Goal: Navigation & Orientation: Understand site structure

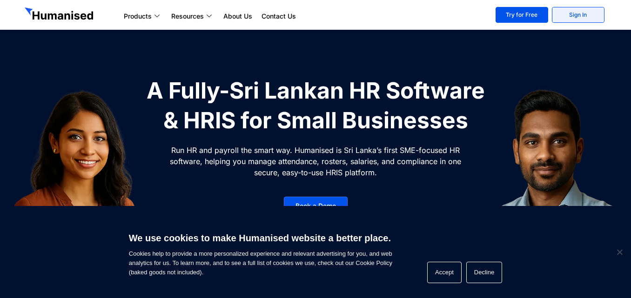
click at [560, 18] on link "Sign In" at bounding box center [578, 15] width 53 height 16
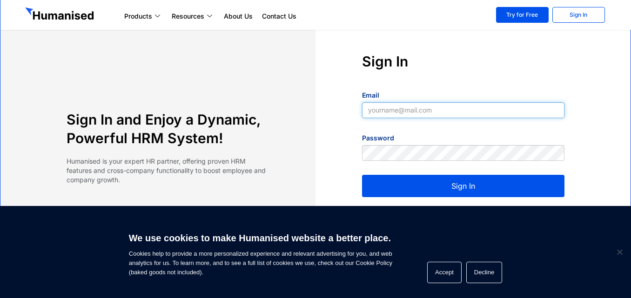
type input "hello@cloudaccountingacademy.com"
click at [455, 191] on button "Sign In" at bounding box center [463, 186] width 202 height 22
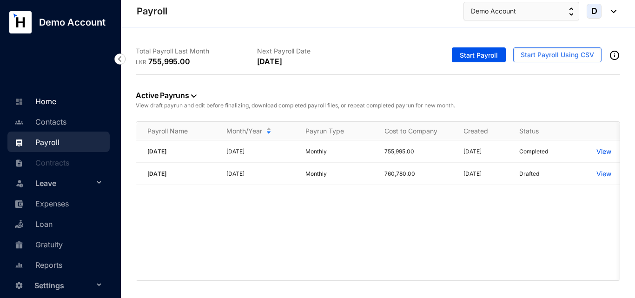
click at [37, 98] on link "Home" at bounding box center [34, 101] width 44 height 9
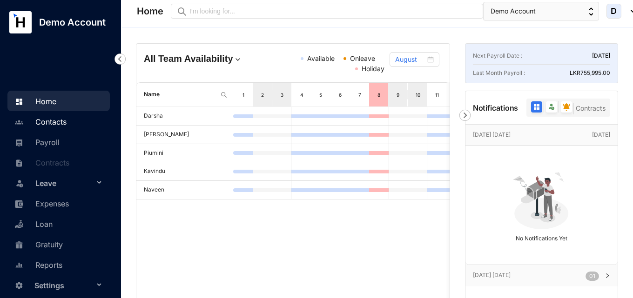
click at [54, 124] on link "Contacts" at bounding box center [39, 121] width 54 height 9
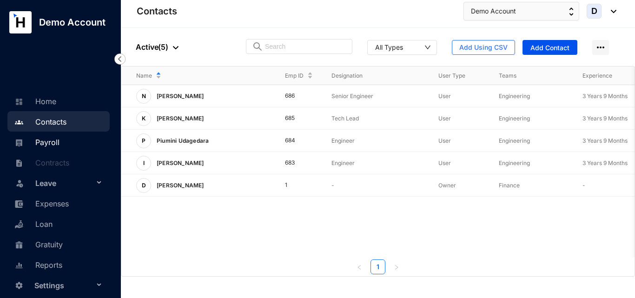
click at [49, 138] on link "Payroll" at bounding box center [35, 142] width 47 height 9
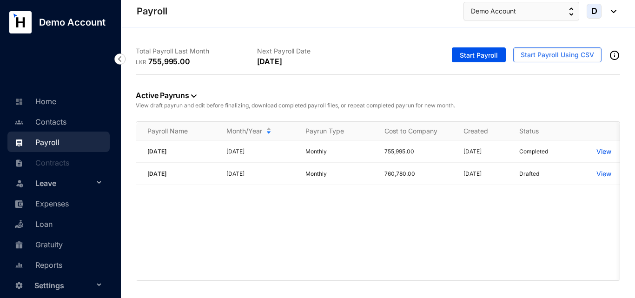
click at [97, 184] on div "Leave" at bounding box center [58, 183] width 102 height 20
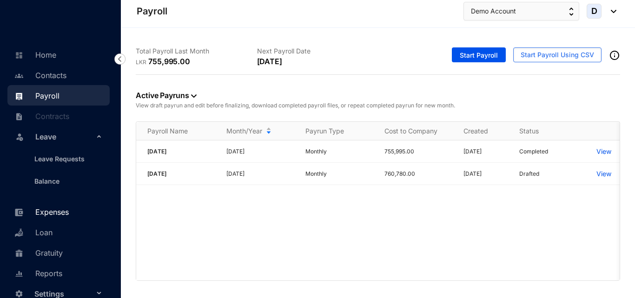
scroll to position [52, 0]
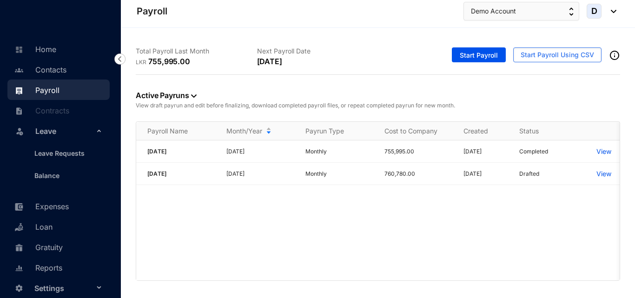
click at [87, 286] on span "Settings" at bounding box center [64, 288] width 60 height 19
click at [91, 291] on div "Settings" at bounding box center [58, 288] width 102 height 20
click at [74, 284] on span "Settings" at bounding box center [64, 288] width 60 height 19
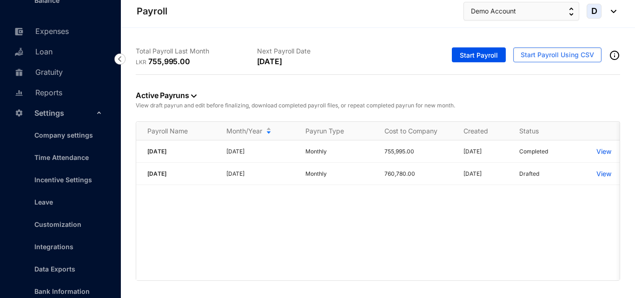
scroll to position [263, 0]
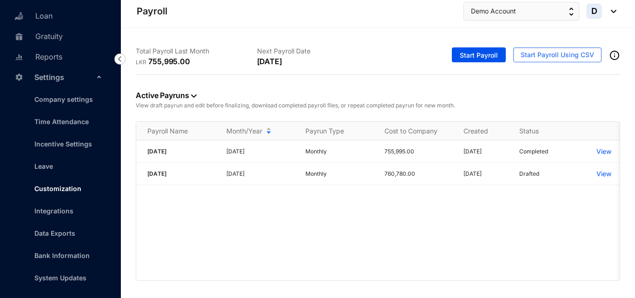
click at [57, 190] on link "Customization" at bounding box center [54, 189] width 54 height 8
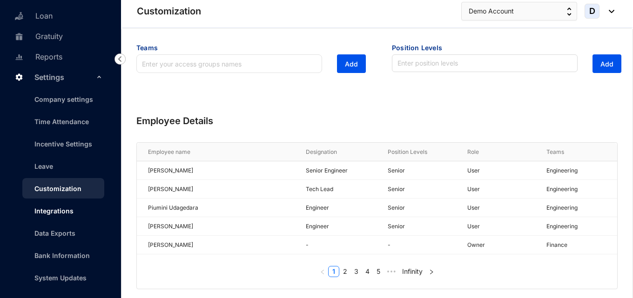
click at [53, 215] on link "Integrations" at bounding box center [50, 211] width 47 height 8
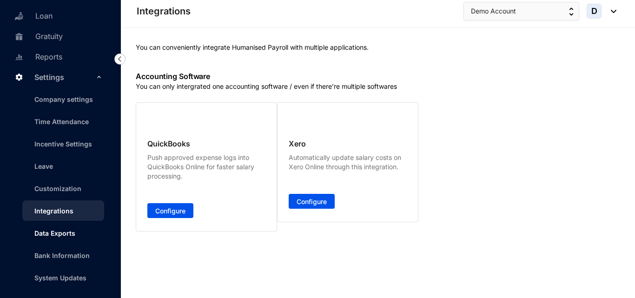
click at [60, 236] on link "Data Exports" at bounding box center [51, 233] width 48 height 8
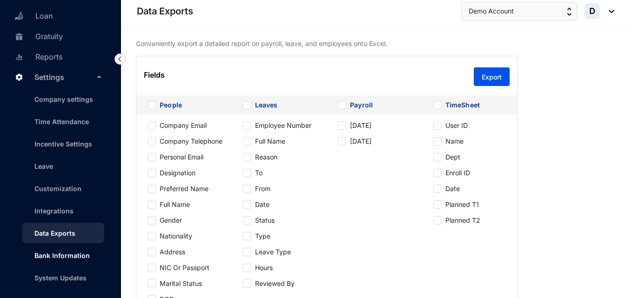
click at [54, 254] on link "Bank Information" at bounding box center [58, 256] width 63 height 8
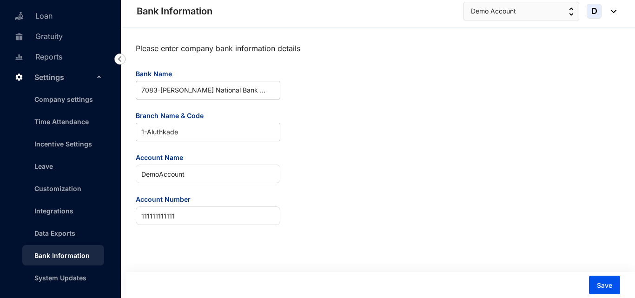
click at [242, 101] on form "Bank Name 7083 - Hatton National Bank PLC Branch Name & Code 1 - Aluthkade Acco…" at bounding box center [208, 147] width 145 height 156
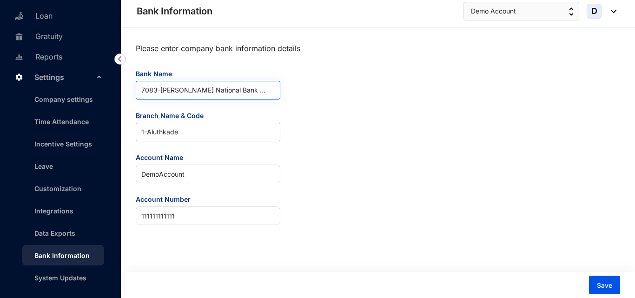
click at [246, 91] on span "7083 - Hatton National Bank PLC" at bounding box center [207, 90] width 133 height 18
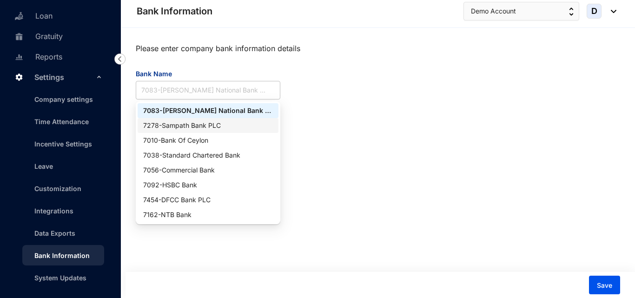
click at [357, 133] on div "Please enter company bank information details Bank Name 7083 - Hatton National …" at bounding box center [378, 132] width 485 height 186
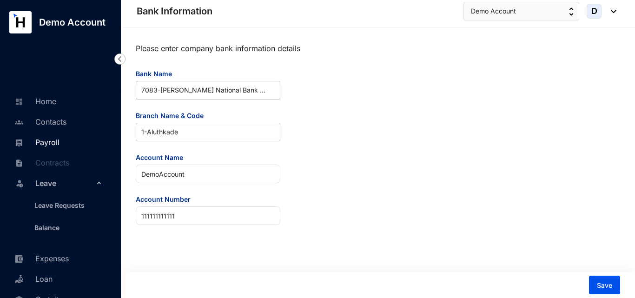
click at [49, 147] on link "Payroll" at bounding box center [35, 142] width 47 height 9
